Goal: Find specific page/section: Find specific page/section

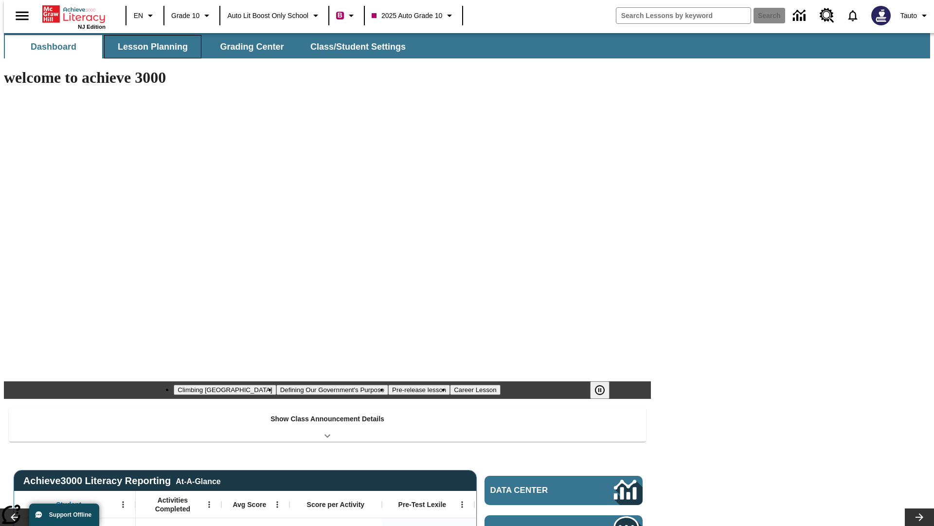
click at [149, 47] on button "Lesson Planning" at bounding box center [152, 46] width 97 height 23
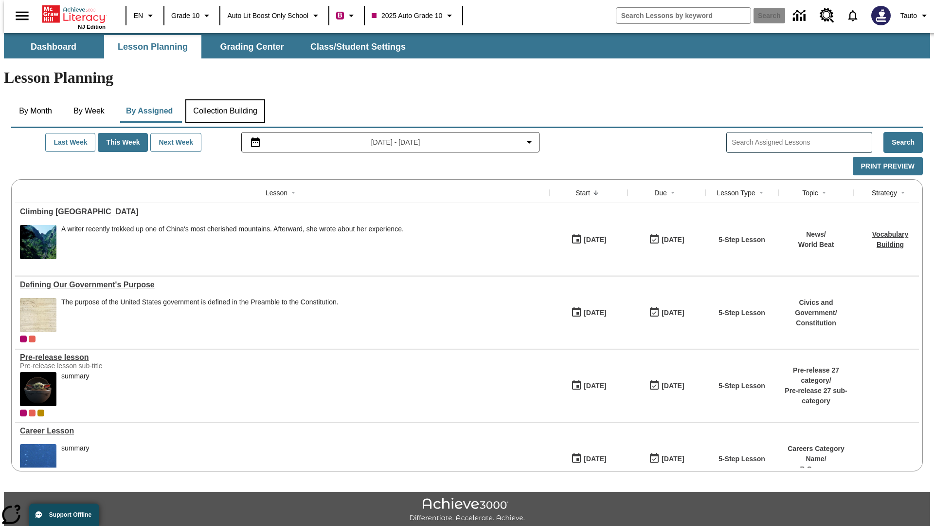
click at [225, 99] on button "Collection Building" at bounding box center [225, 110] width 80 height 23
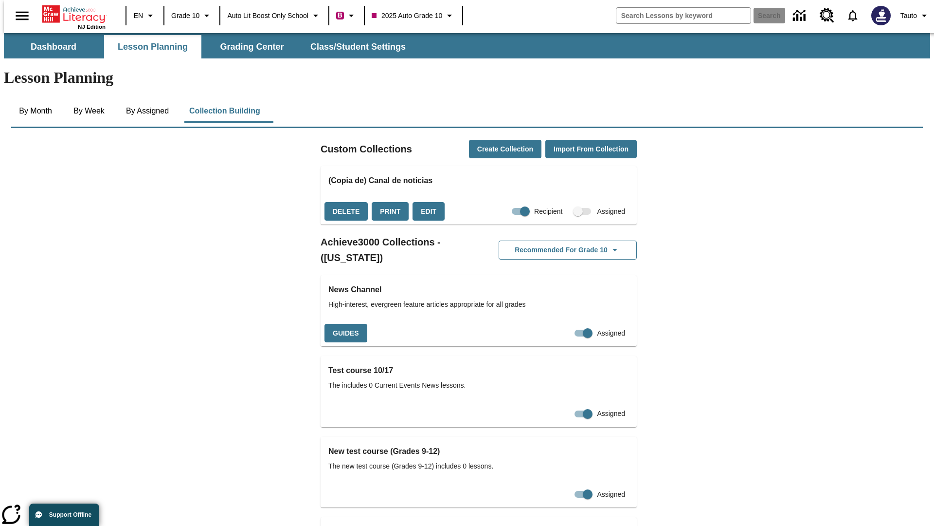
checkbox input "true"
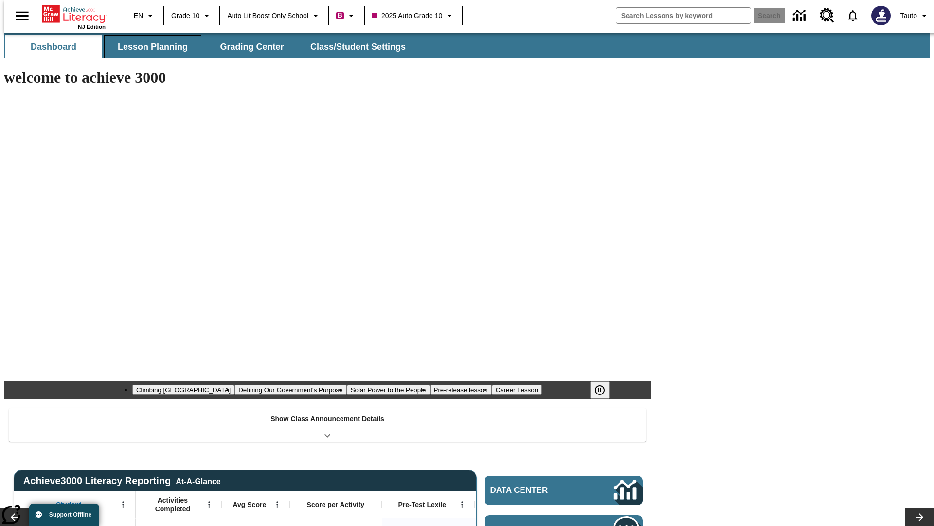
click at [149, 47] on button "Lesson Planning" at bounding box center [152, 46] width 97 height 23
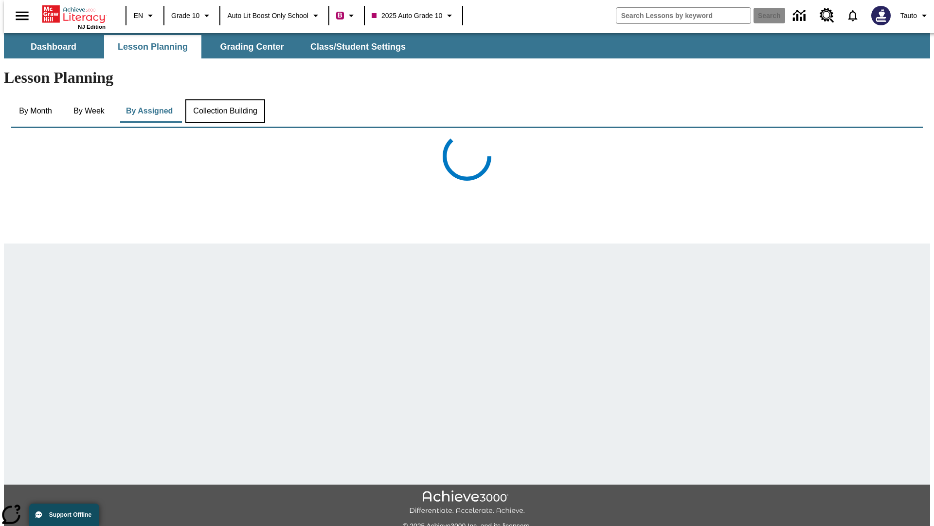
click at [225, 99] on button "Collection Building" at bounding box center [225, 110] width 80 height 23
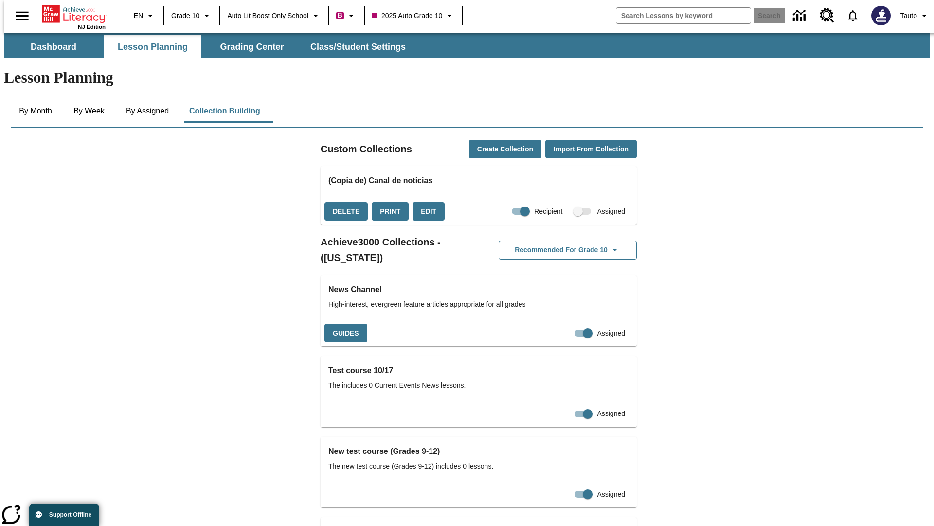
checkbox input "false"
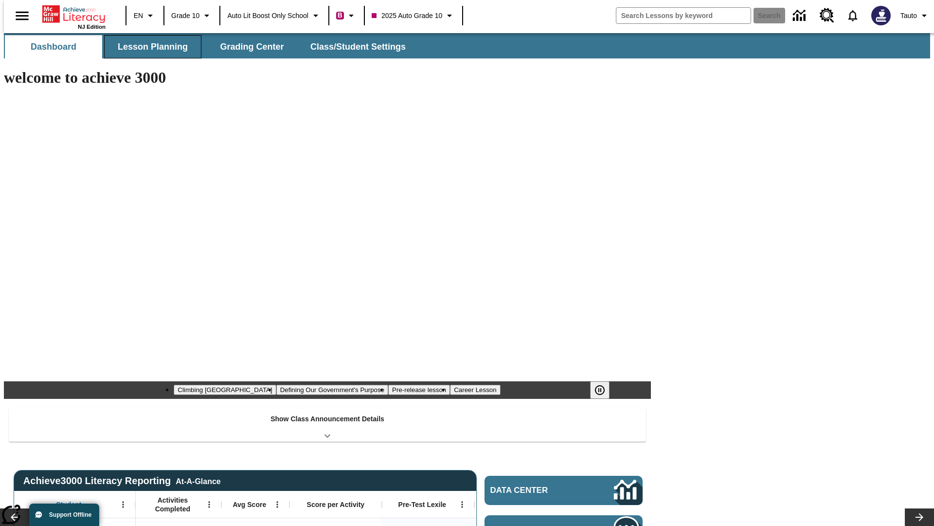
click at [149, 47] on button "Lesson Planning" at bounding box center [152, 46] width 97 height 23
